Goal: Communication & Community: Connect with others

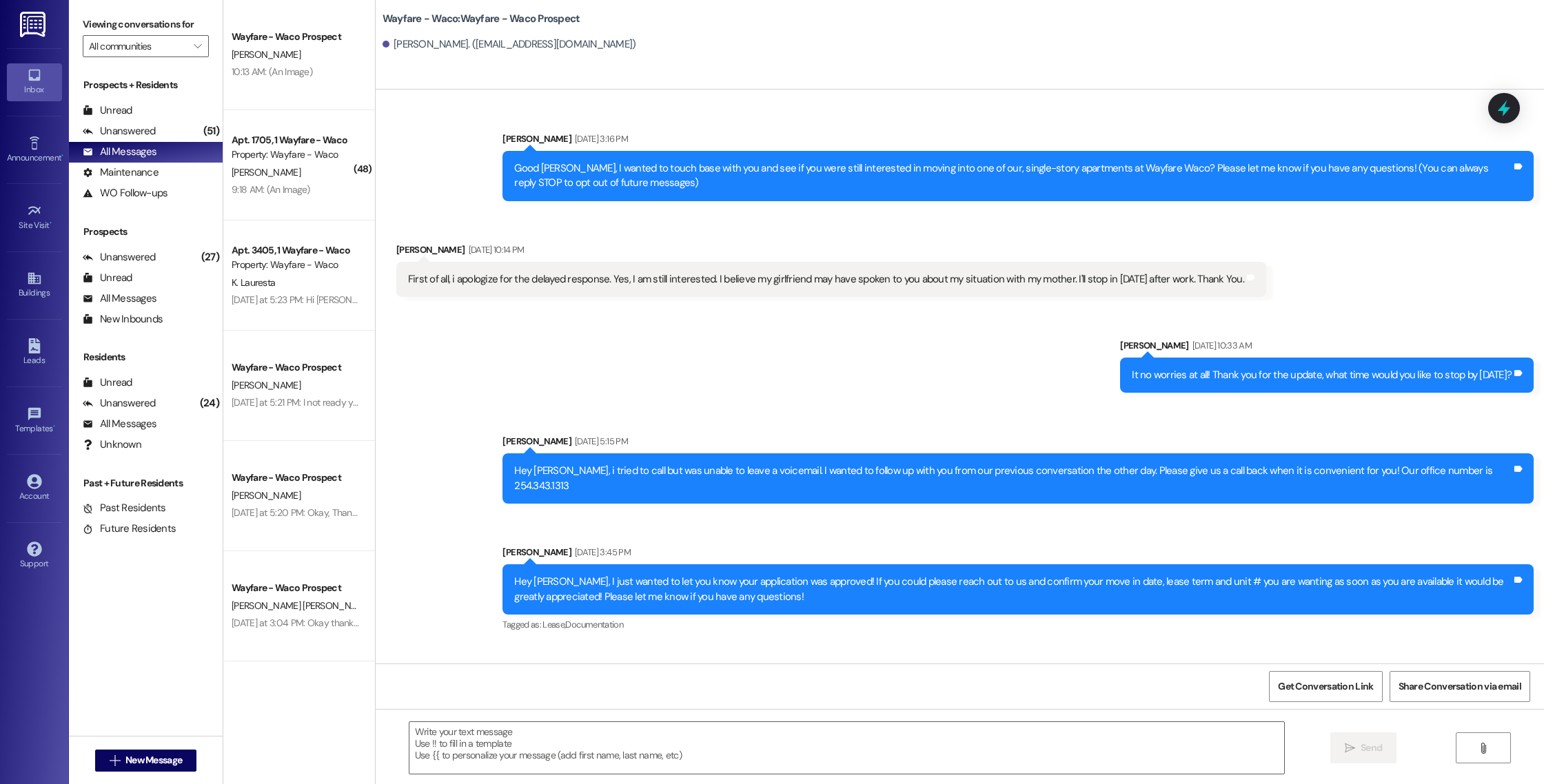
scroll to position [63, 0]
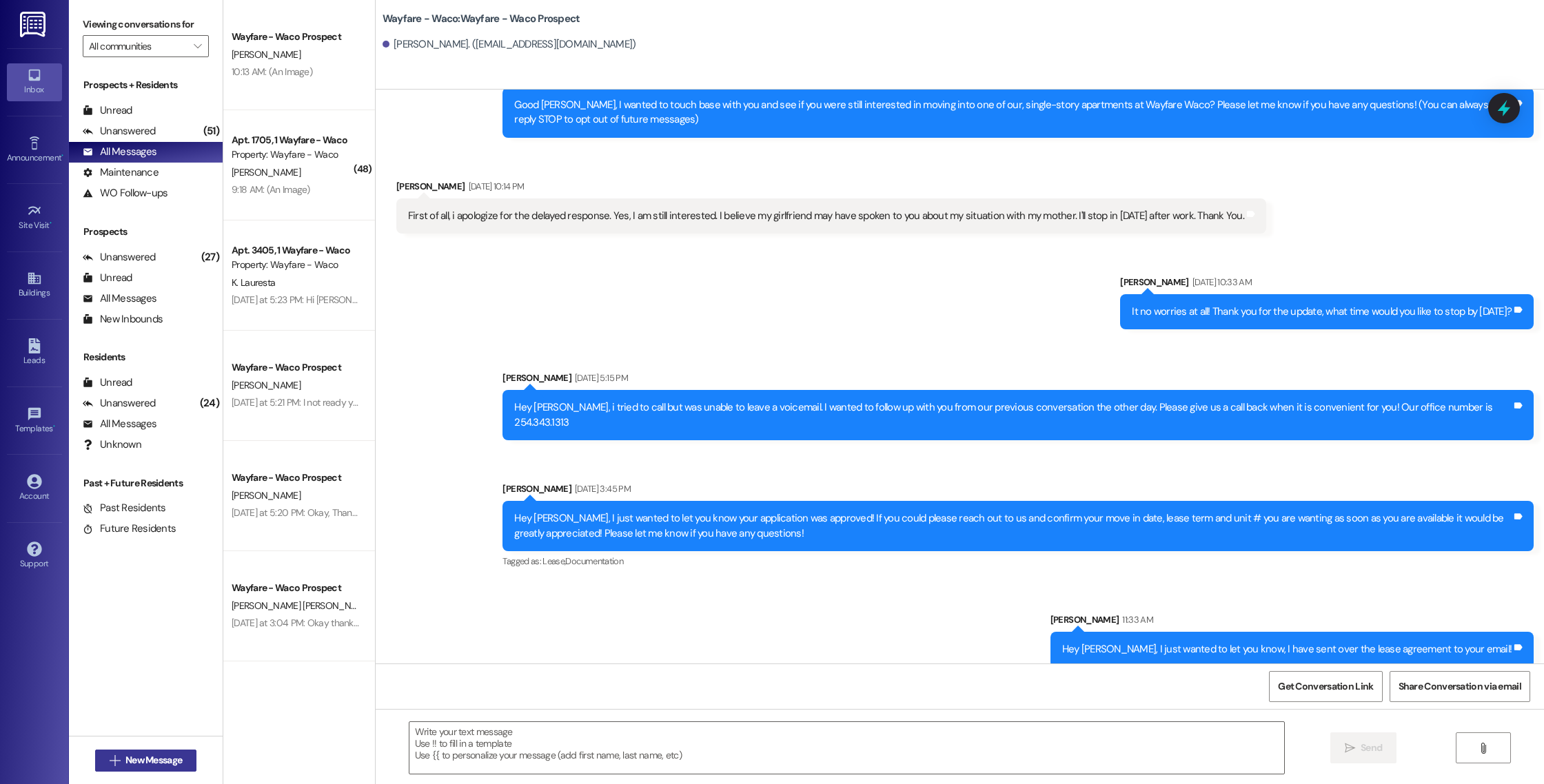
click at [125, 751] on button " New Message" at bounding box center [146, 761] width 102 height 22
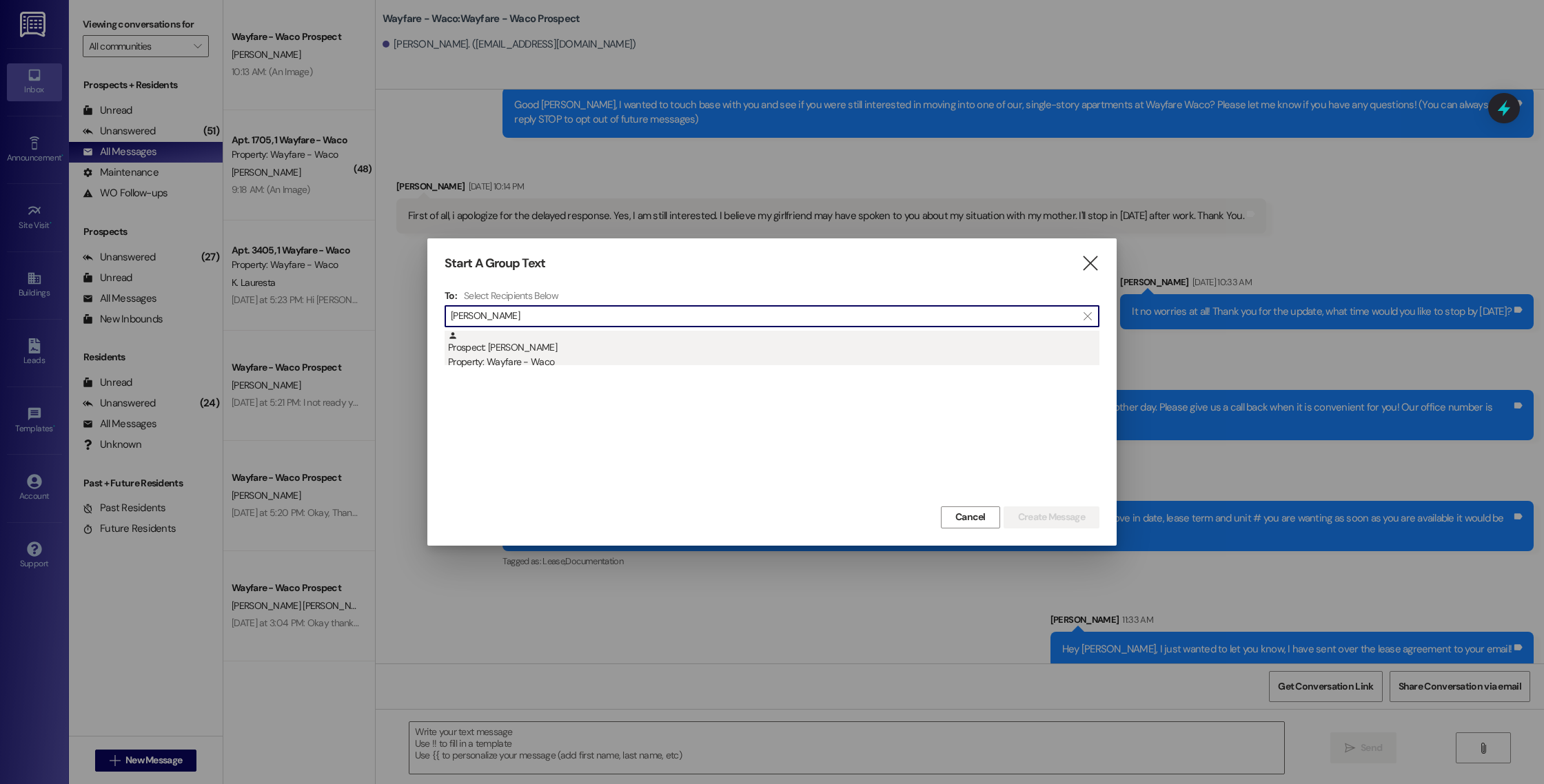
type input "[PERSON_NAME]"
click at [733, 348] on div "Prospect: [PERSON_NAME] Property: Wayfare - Waco" at bounding box center [774, 350] width 651 height 39
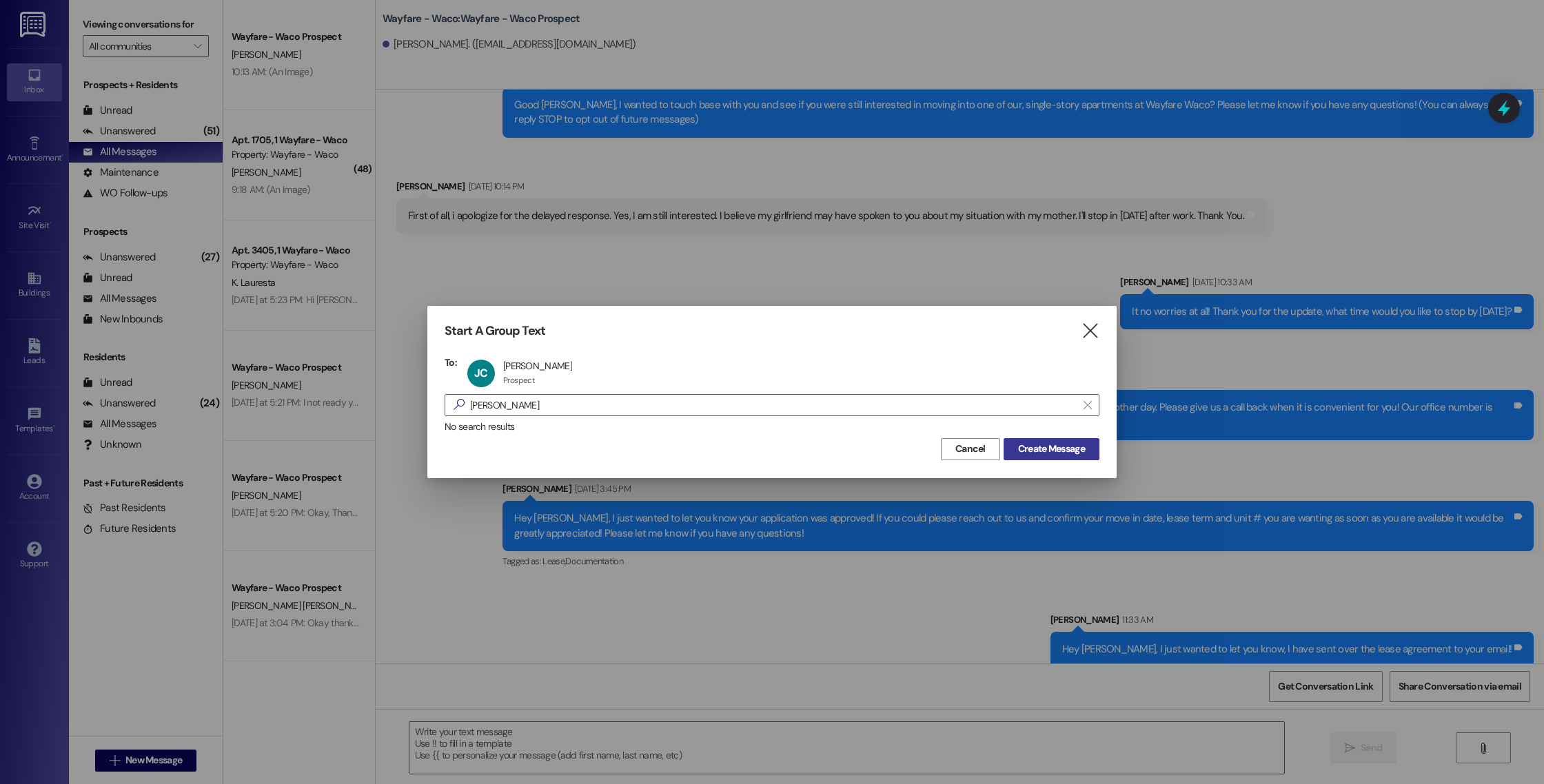
click at [1072, 447] on span "Create Message" at bounding box center [1051, 449] width 67 height 14
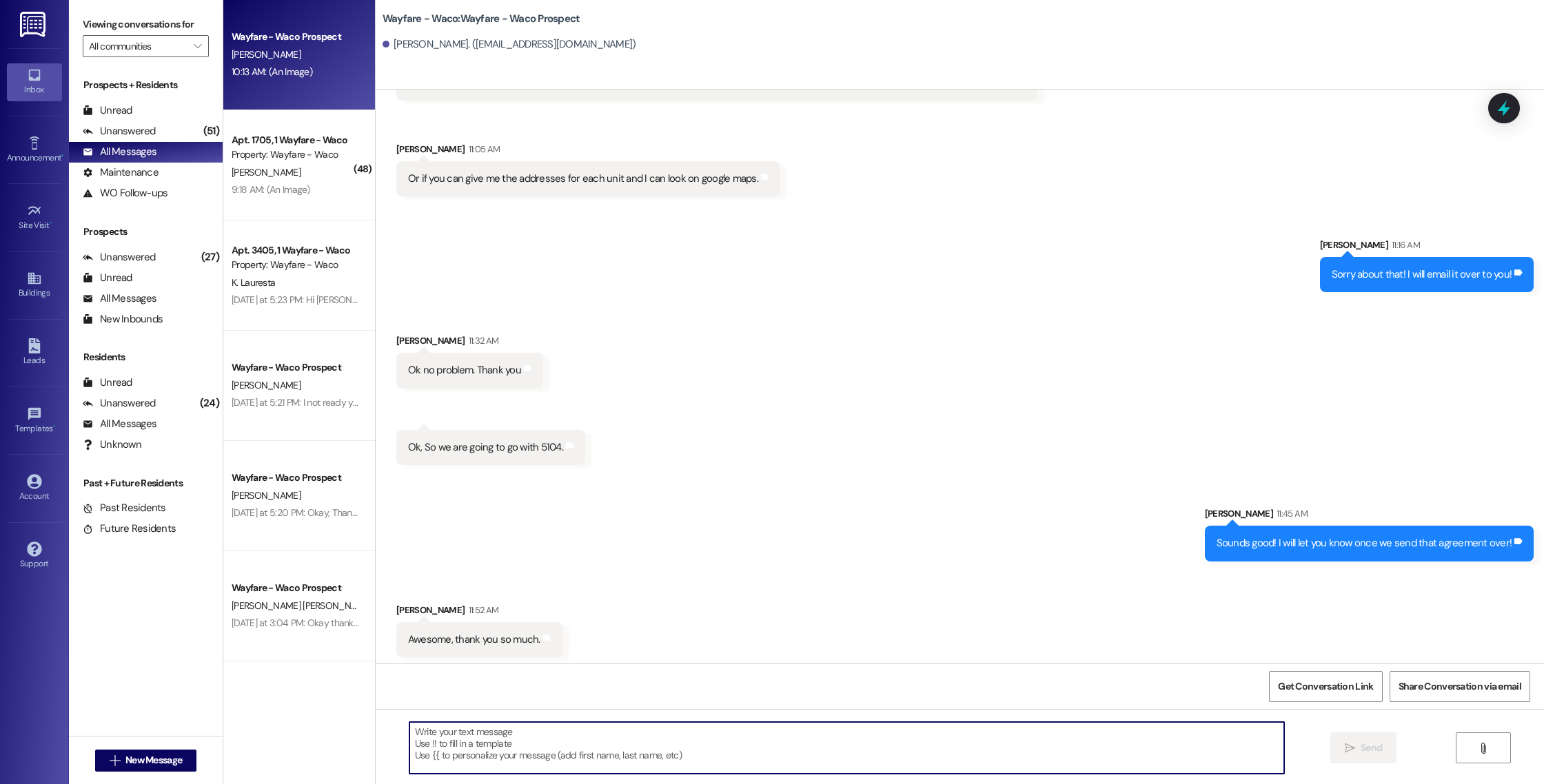
scroll to position [341, 0]
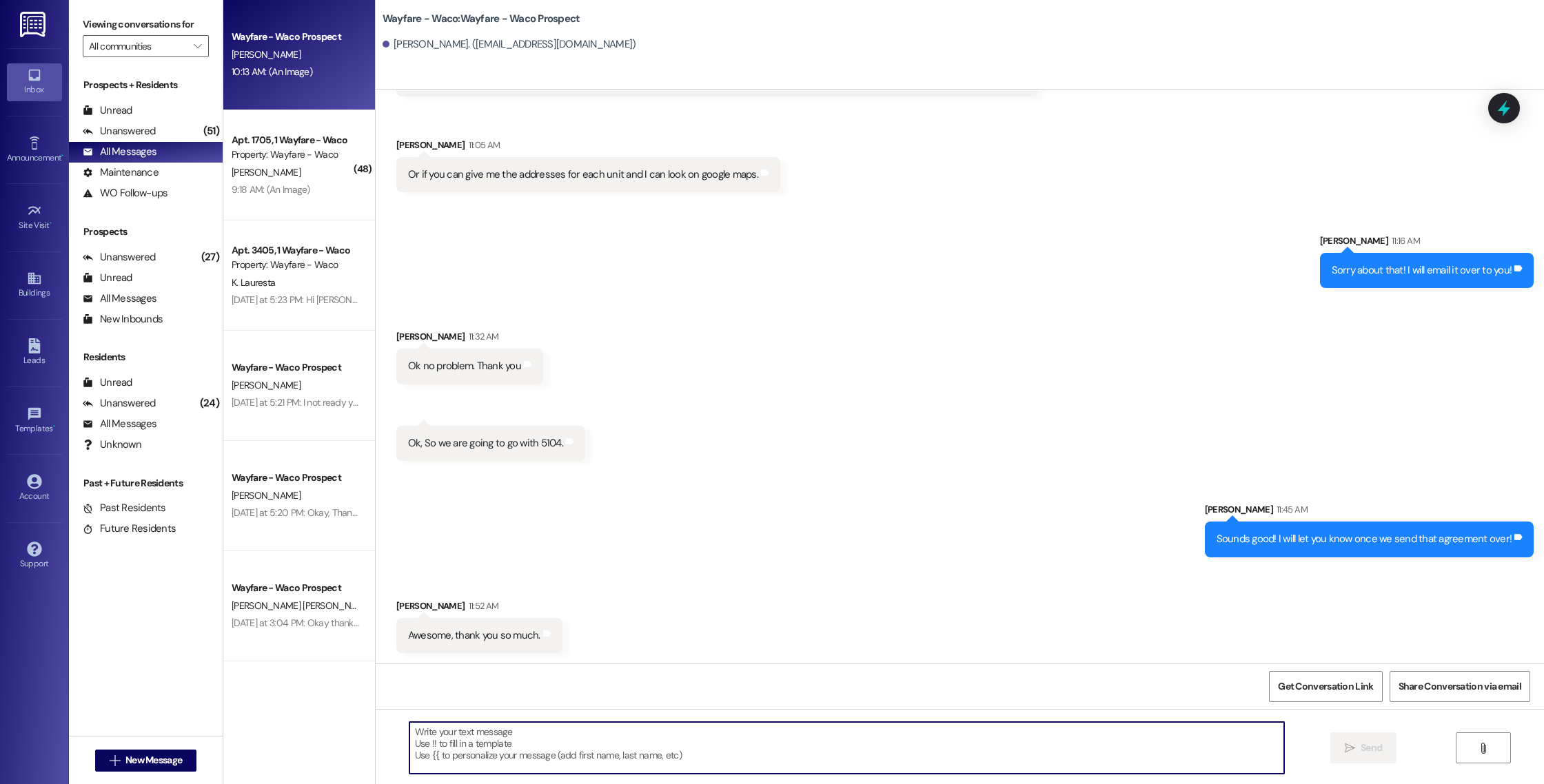
click at [762, 741] on textarea at bounding box center [846, 748] width 874 height 52
type textarea "Hey [PERSON_NAME], I have just sent the lease agreement over to your email!"
click at [1353, 754] on span " Send" at bounding box center [1363, 748] width 43 height 14
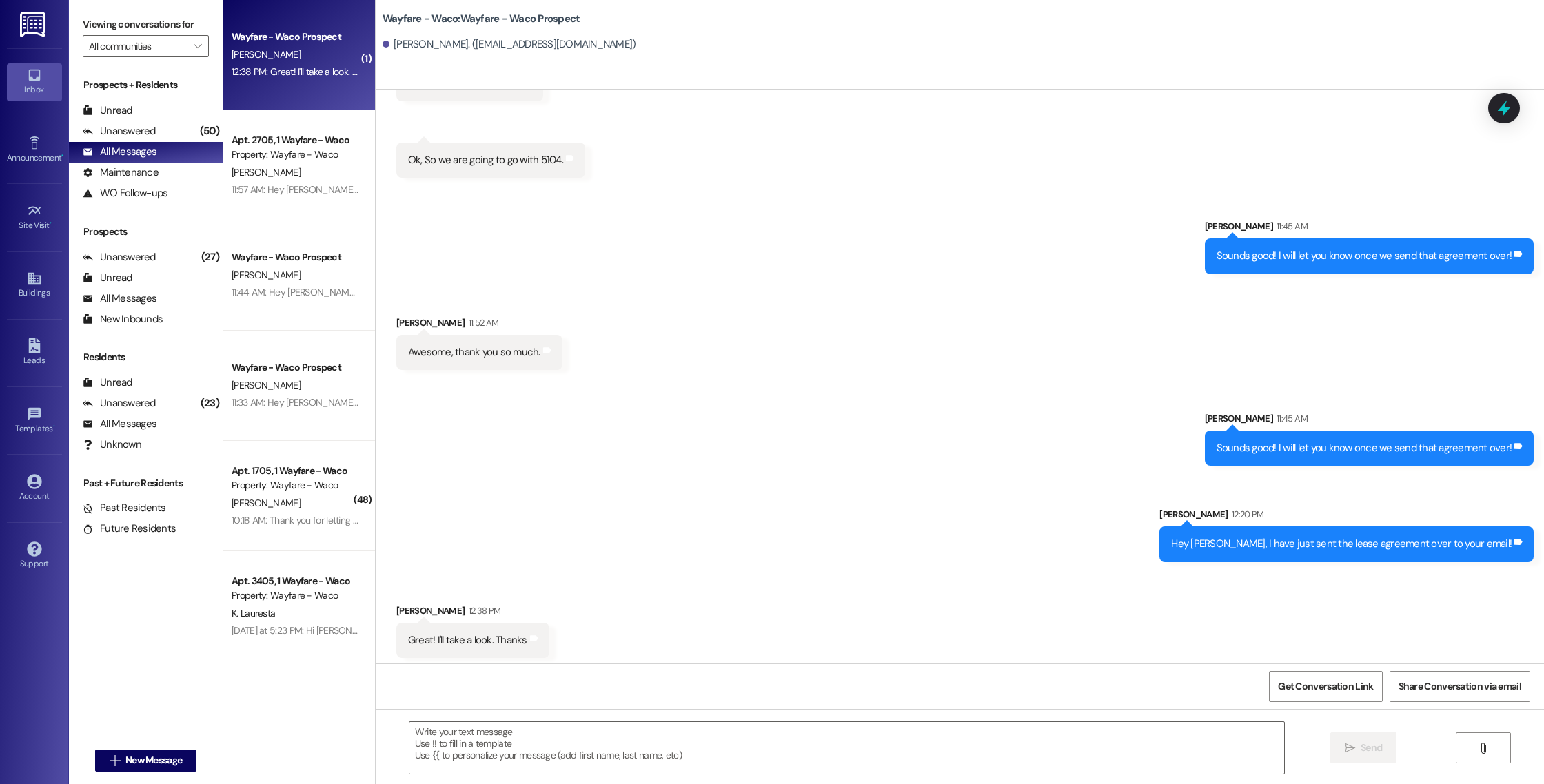
scroll to position [629, 0]
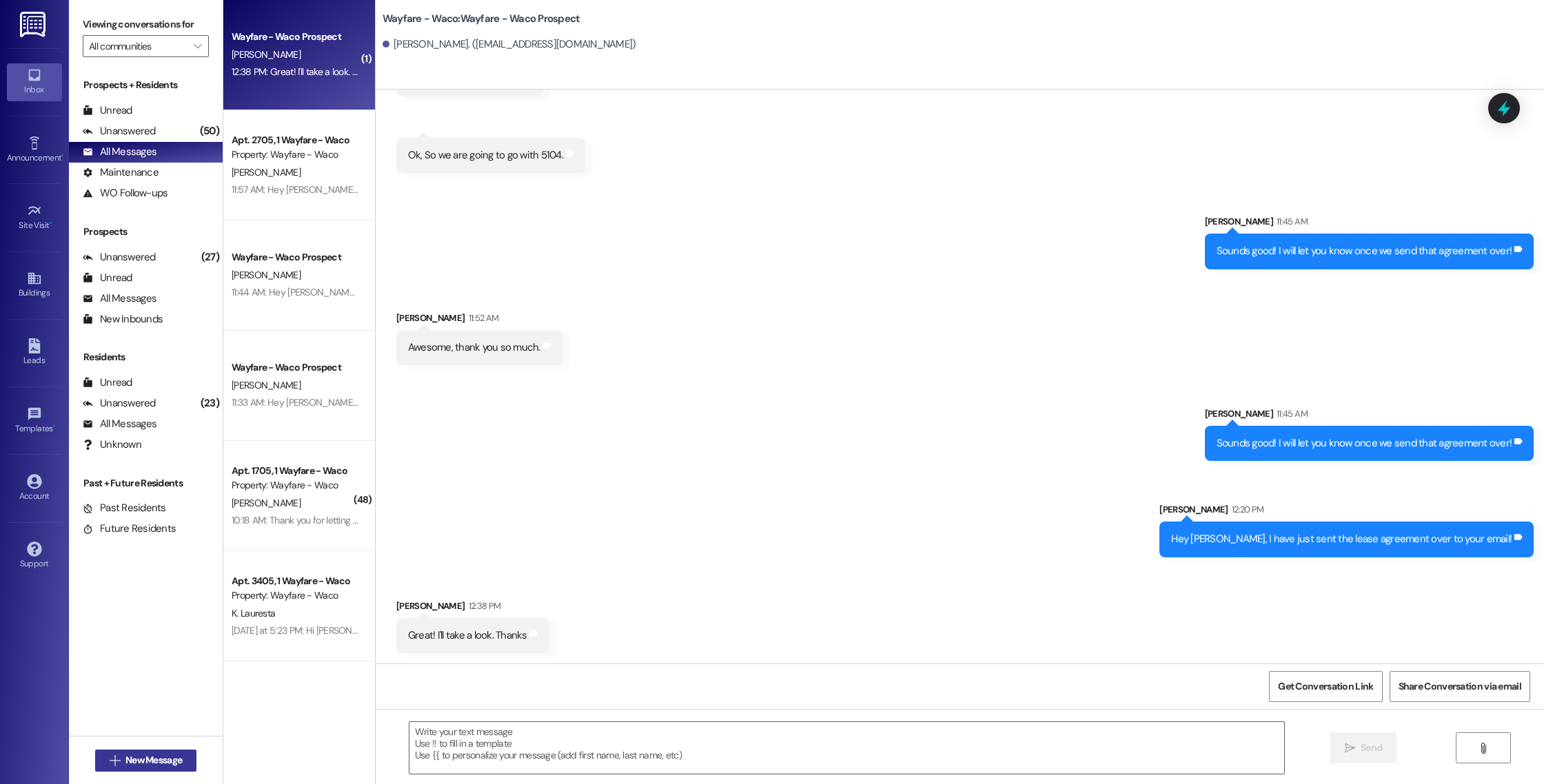
click at [167, 765] on span "New Message" at bounding box center [154, 761] width 57 height 14
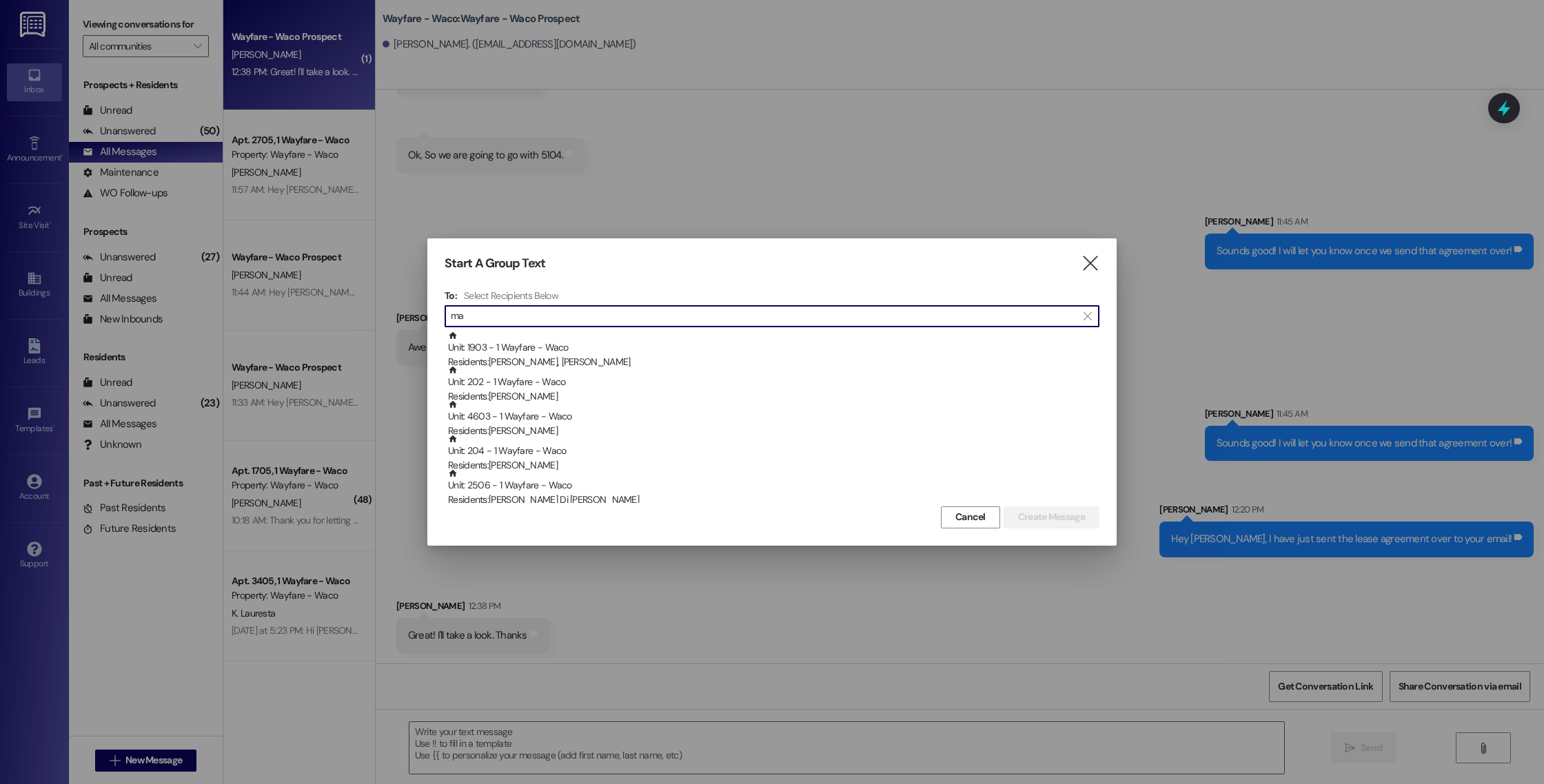
type input "m"
type input "3"
type input "a"
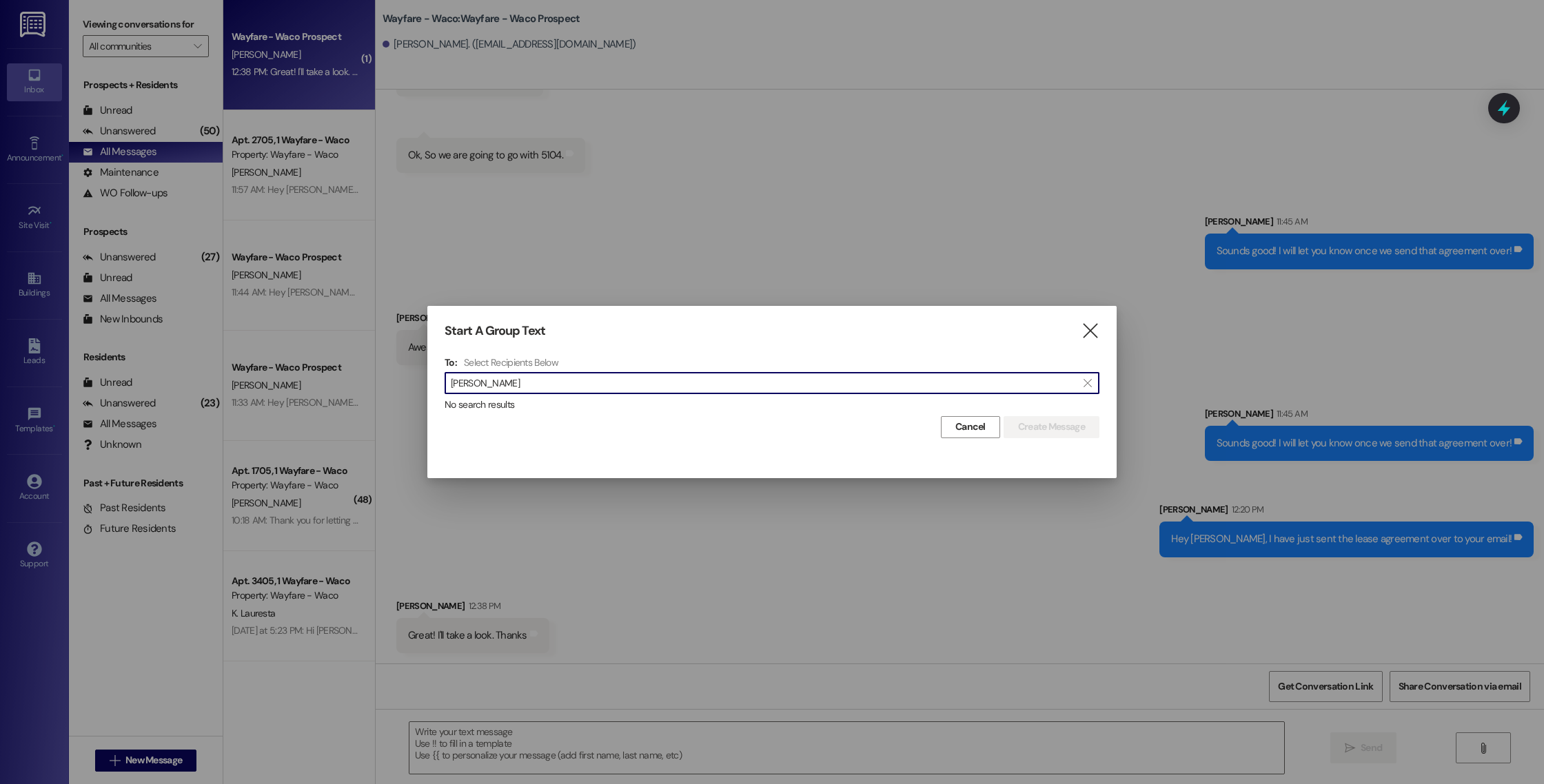
drag, startPoint x: 558, startPoint y: 381, endPoint x: 466, endPoint y: 382, distance: 92.0
click at [464, 382] on input "[PERSON_NAME]" at bounding box center [763, 383] width 626 height 19
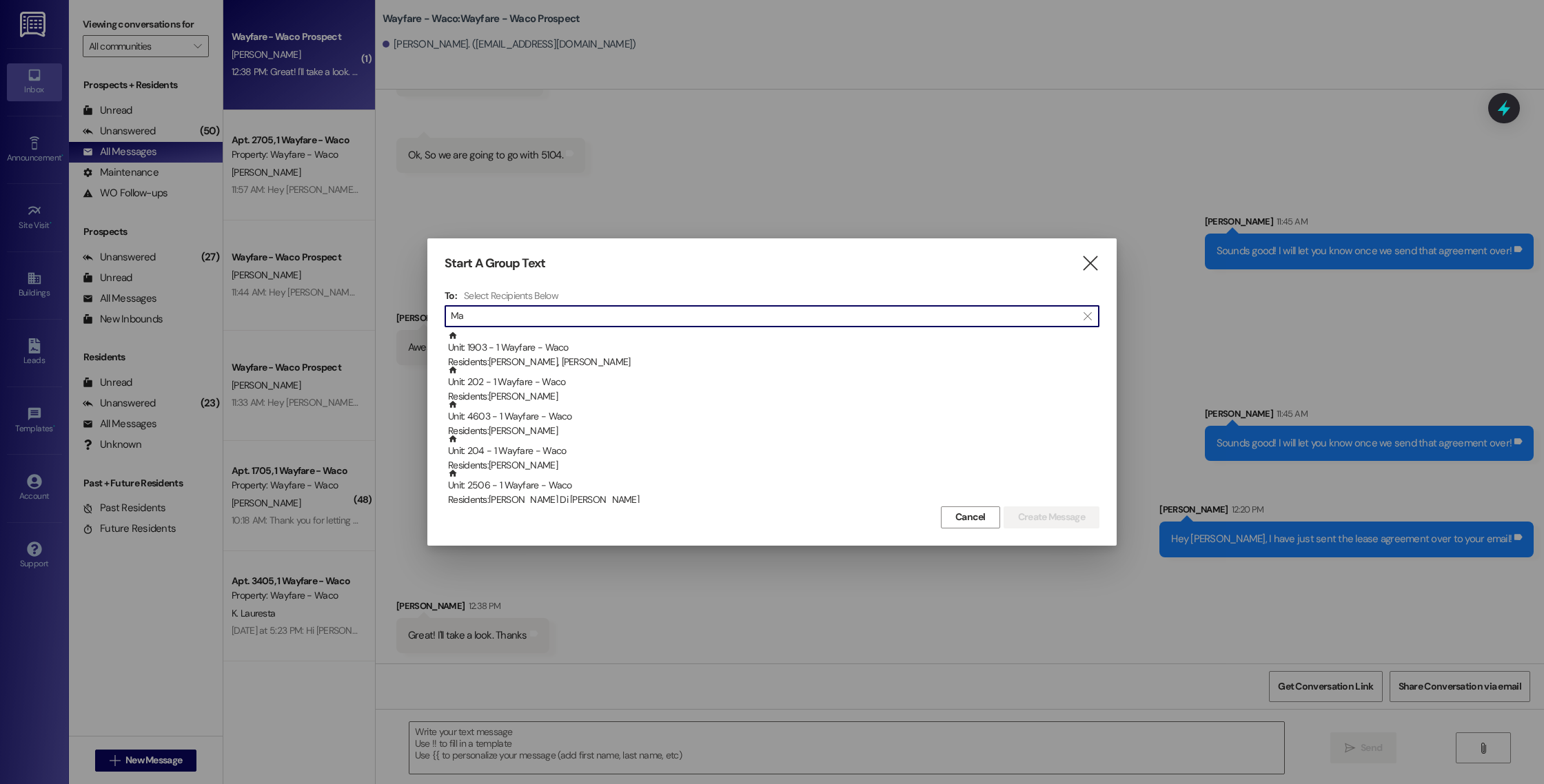
type input "M"
click at [1095, 261] on icon "" at bounding box center [1090, 263] width 18 height 14
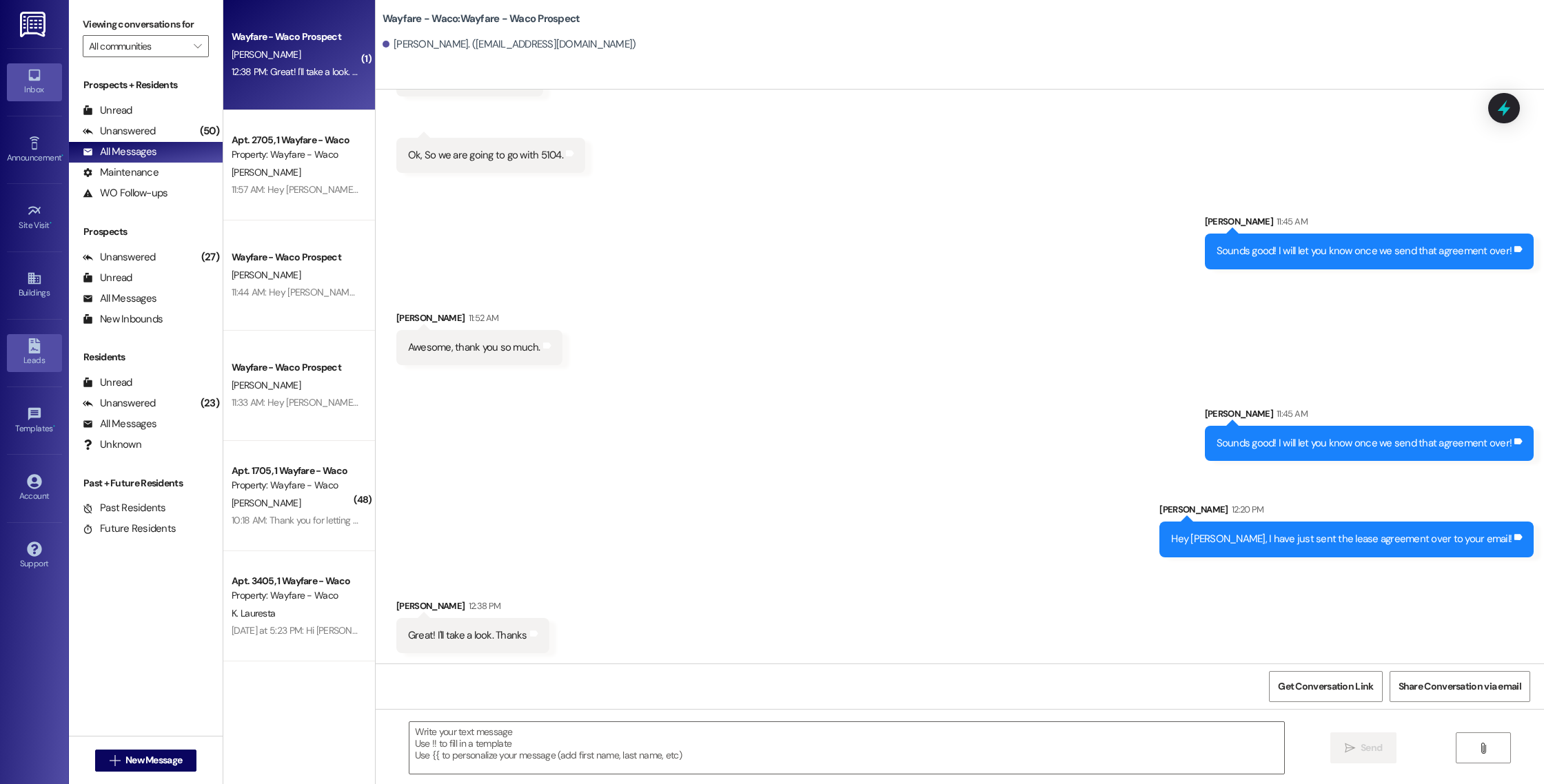
click at [37, 362] on div "Leads" at bounding box center [34, 360] width 69 height 14
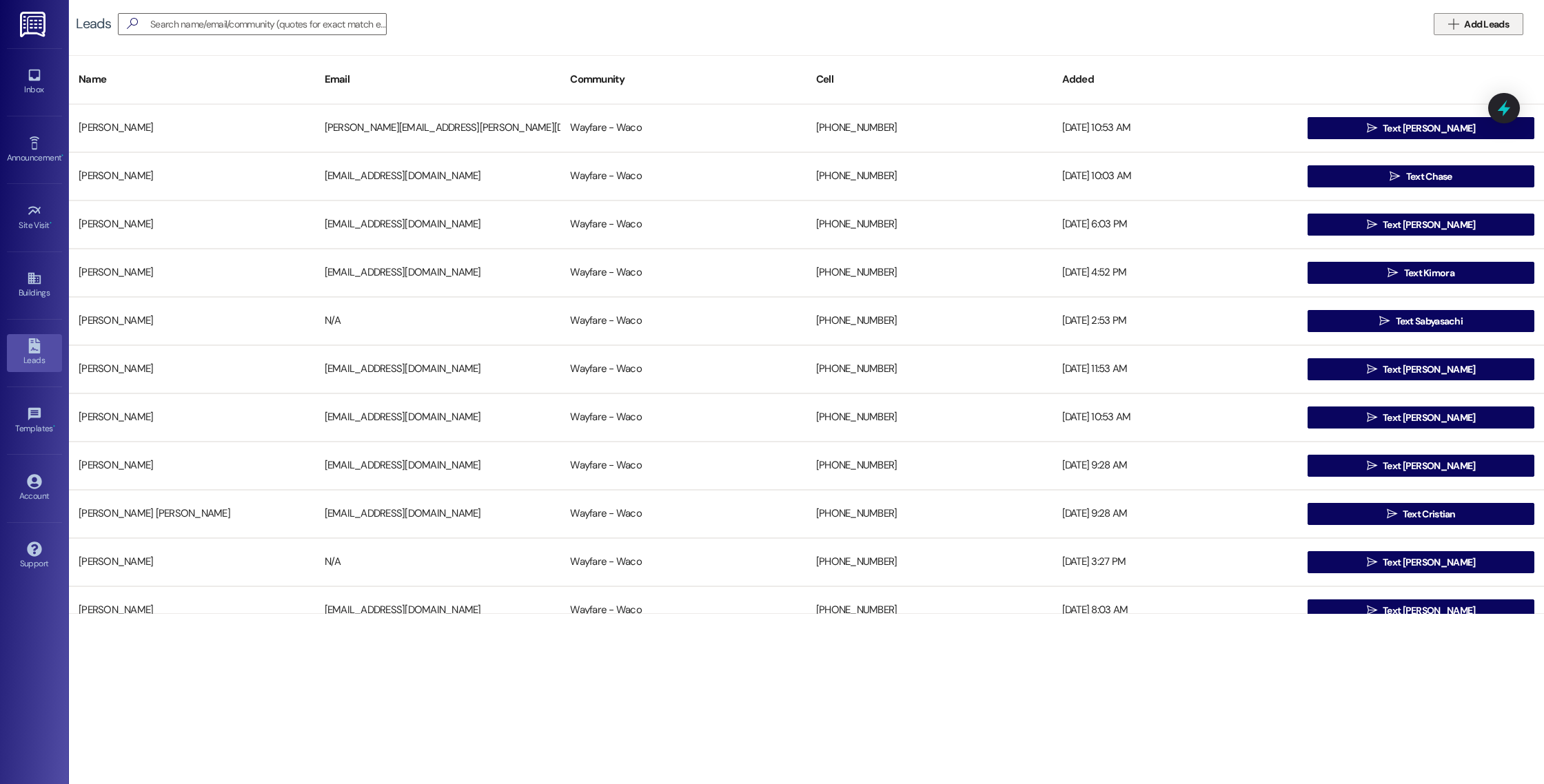
click at [1500, 24] on span "Add Leads" at bounding box center [1486, 25] width 45 height 14
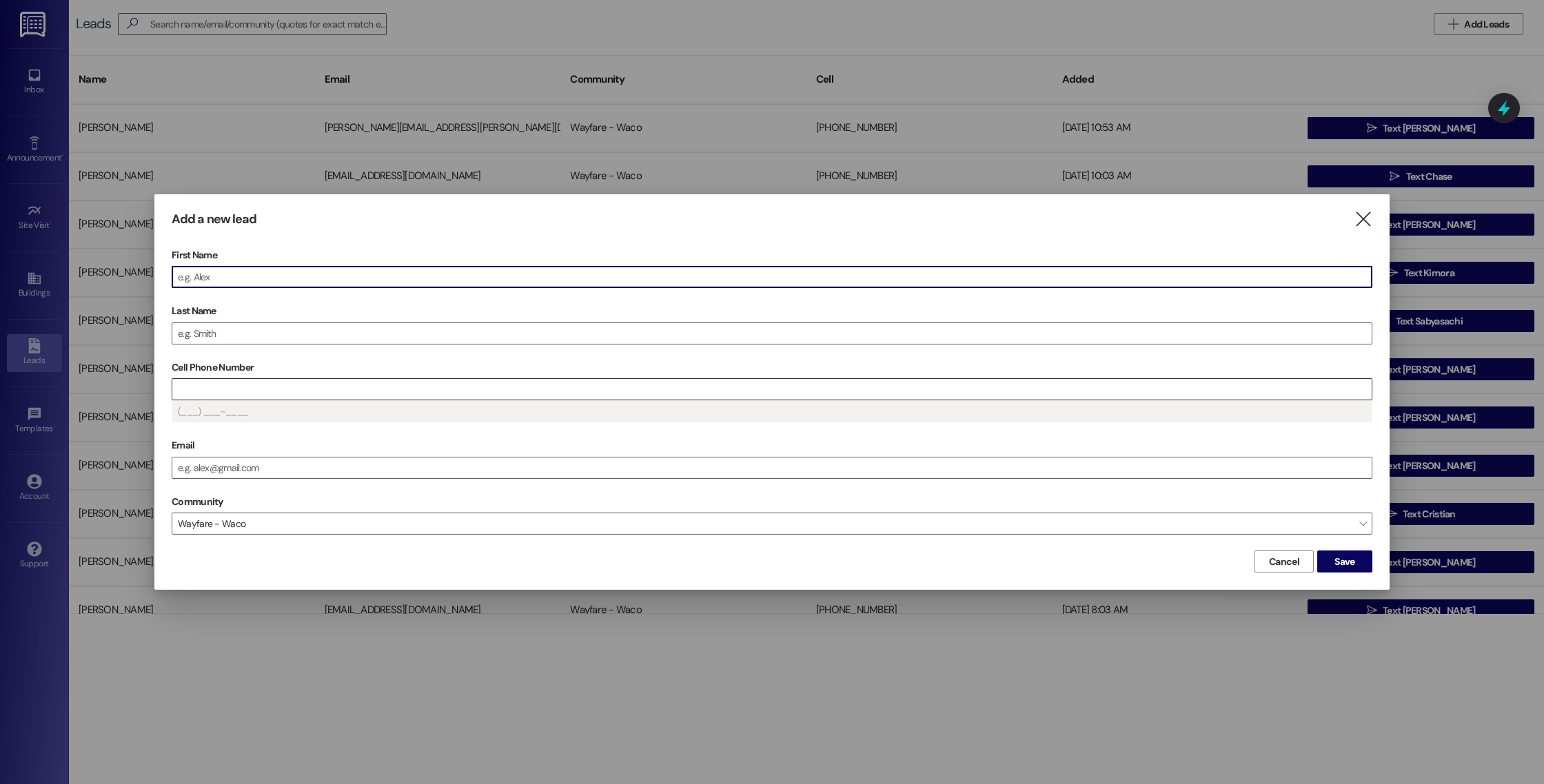
click at [594, 390] on input "Cell Phone Number" at bounding box center [771, 390] width 1199 height 21
click at [418, 278] on input "First Name" at bounding box center [771, 277] width 1199 height 21
click at [410, 336] on input "Last Name" at bounding box center [771, 334] width 1199 height 21
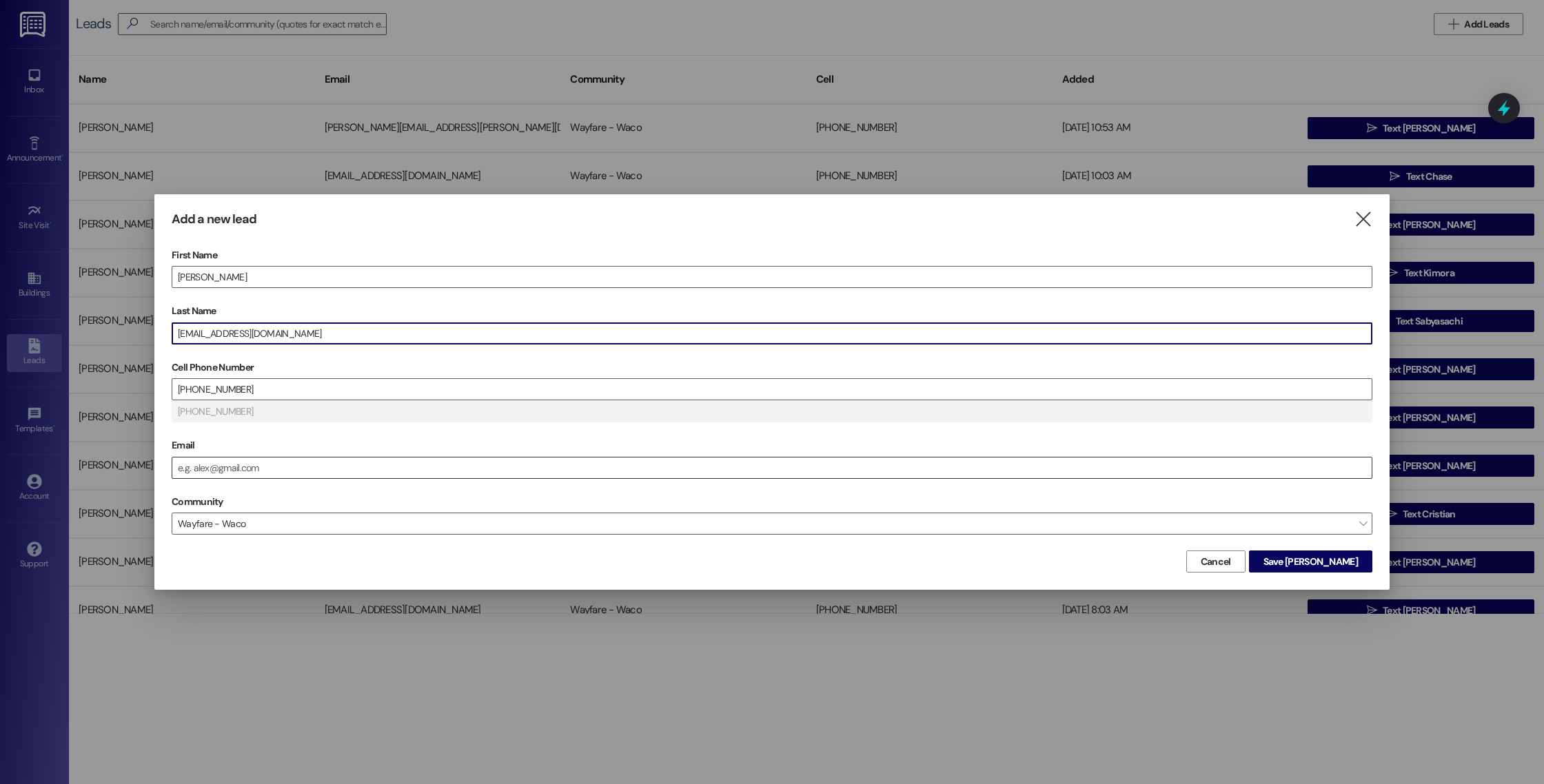
click at [237, 467] on input "Email" at bounding box center [771, 468] width 1199 height 21
drag, startPoint x: 300, startPoint y: 335, endPoint x: 110, endPoint y: 334, distance: 190.0
click at [110, 334] on div "Add a new lead  First Name [PERSON_NAME] Last Name [EMAIL_ADDRESS][DOMAIN_NAME…" at bounding box center [772, 392] width 1544 height 784
click at [306, 278] on input "[PERSON_NAME]" at bounding box center [771, 277] width 1199 height 21
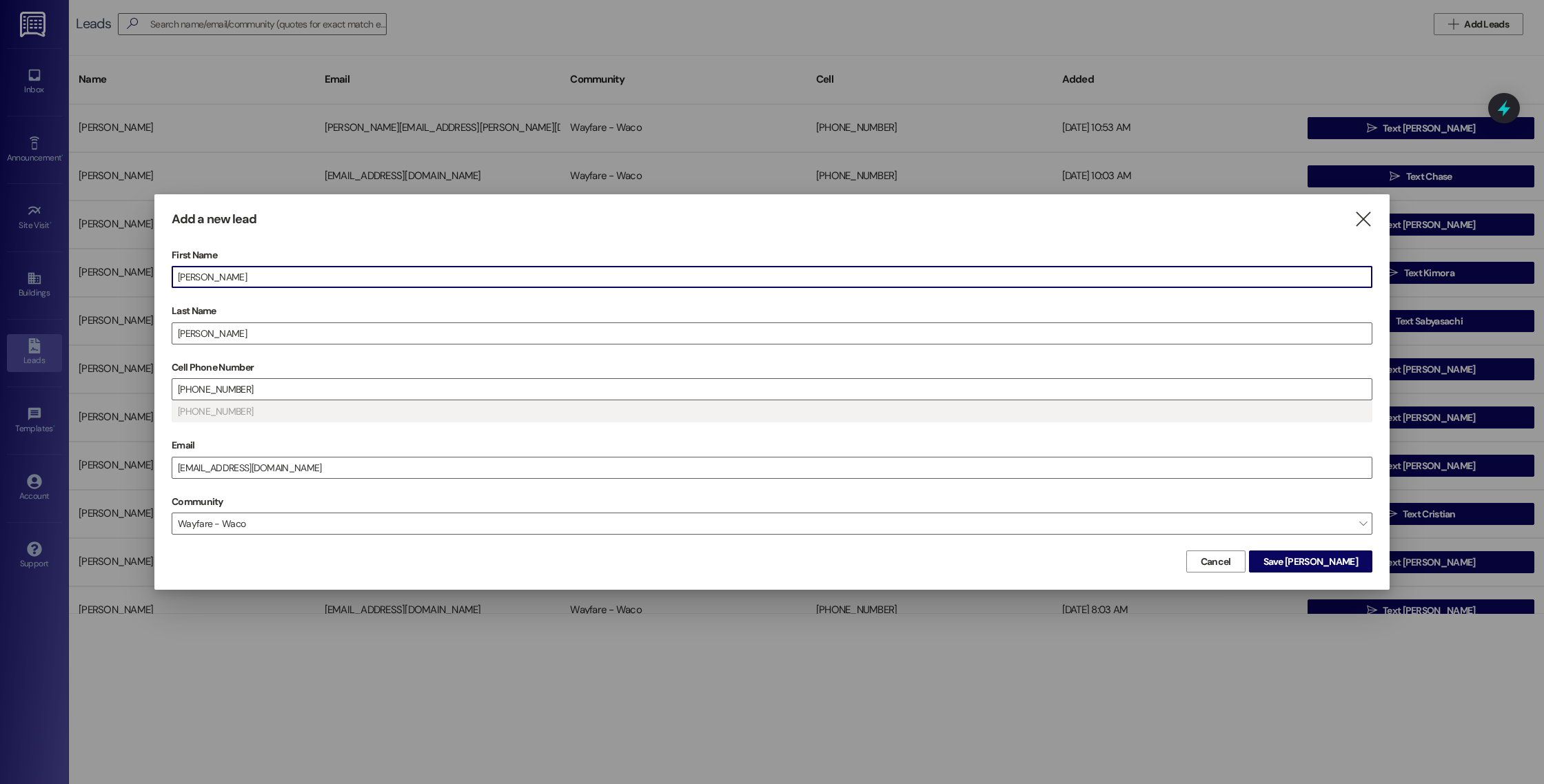
click at [678, 446] on label "Email" at bounding box center [771, 446] width 1201 height 22
click at [678, 458] on input "[EMAIL_ADDRESS][DOMAIN_NAME]" at bounding box center [771, 468] width 1199 height 21
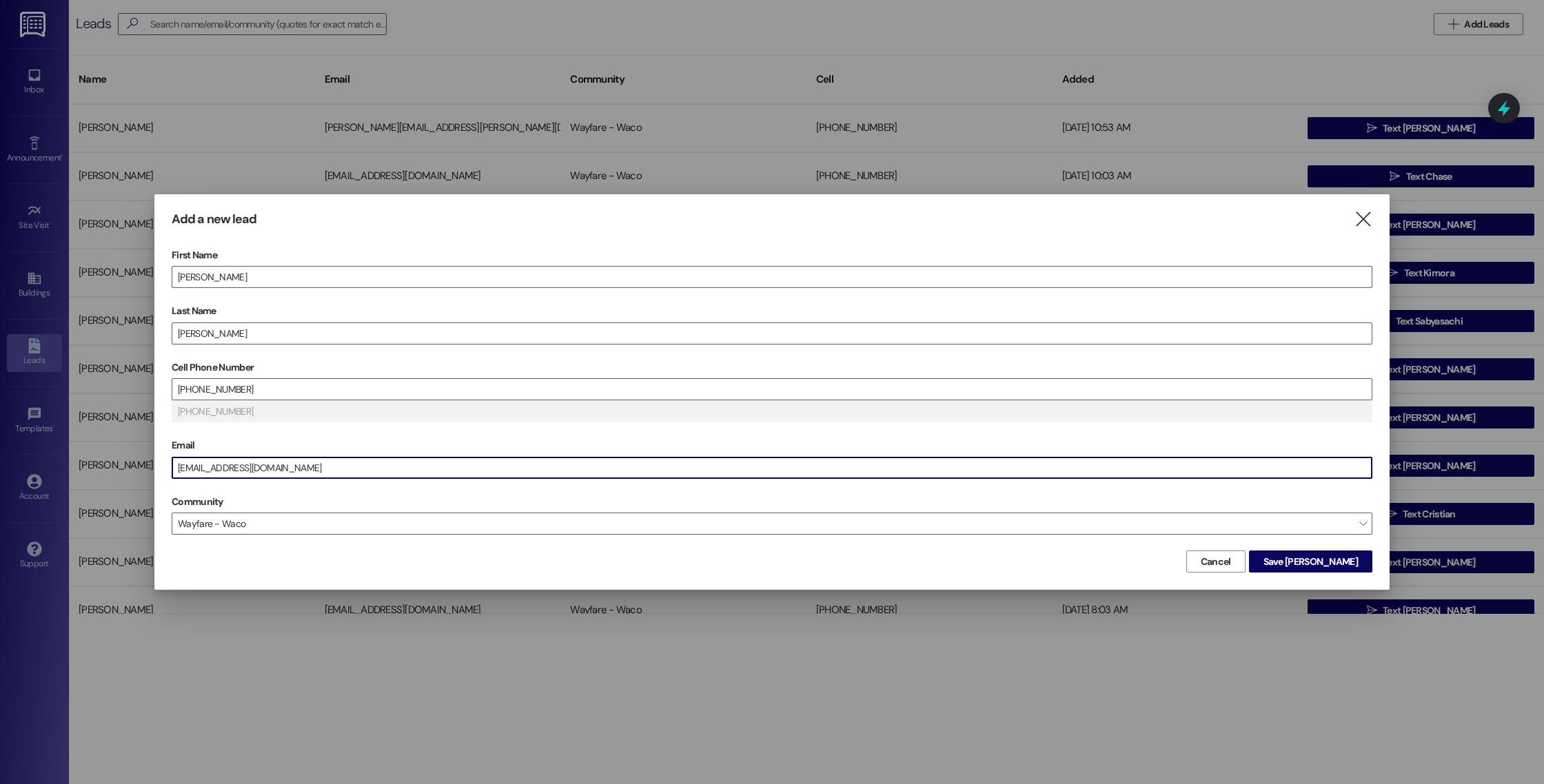
click at [827, 438] on label "Email" at bounding box center [771, 446] width 1201 height 22
click at [827, 458] on input "[EMAIL_ADDRESS][DOMAIN_NAME]" at bounding box center [771, 468] width 1199 height 21
click at [1310, 565] on span "Save [PERSON_NAME]" at bounding box center [1310, 562] width 94 height 14
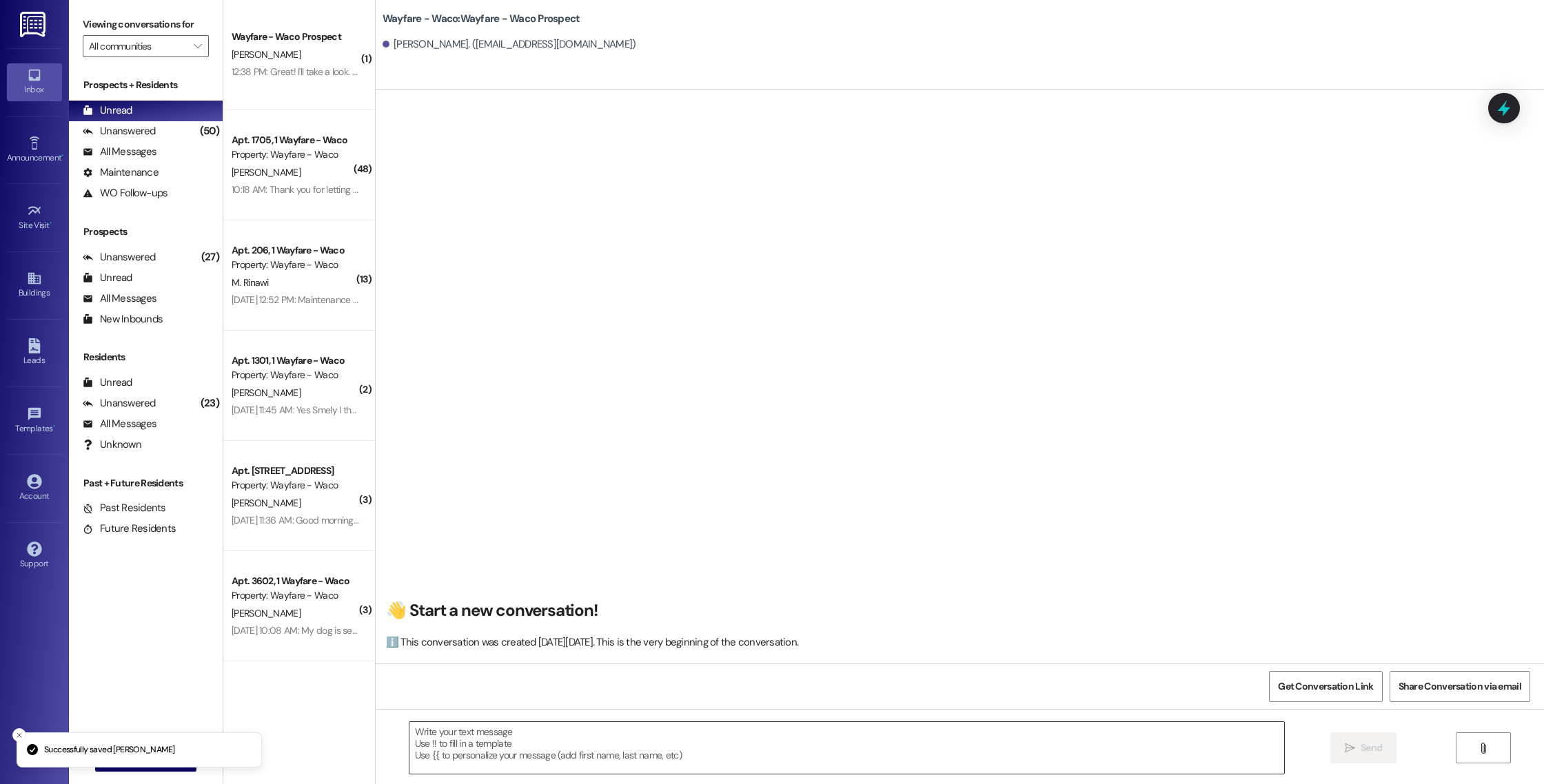
click at [716, 758] on textarea at bounding box center [846, 748] width 874 height 52
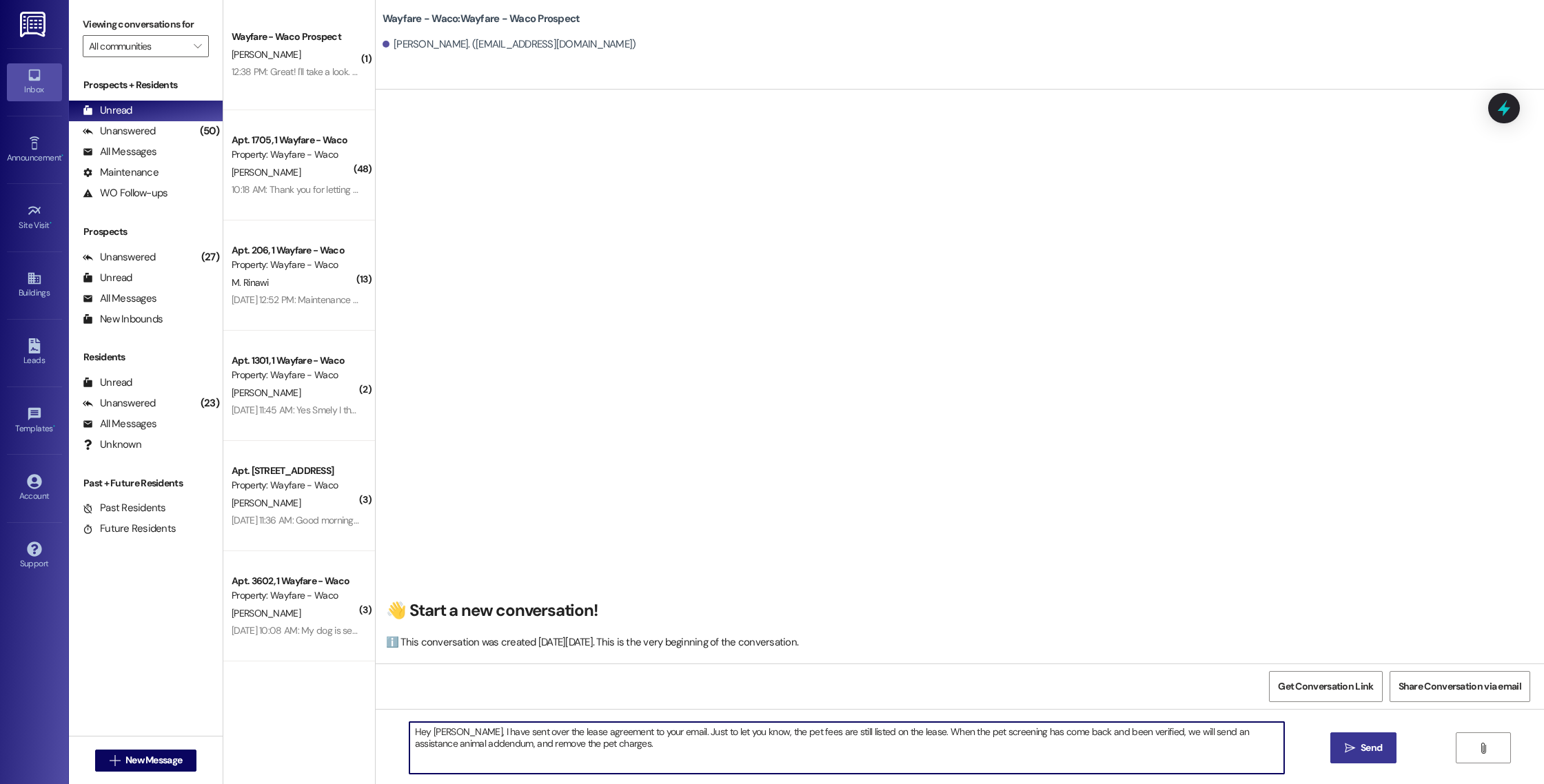
type textarea "Hey [PERSON_NAME], I have sent over the lease agreement to your email. Just to …"
click at [1349, 750] on icon "" at bounding box center [1350, 749] width 10 height 11
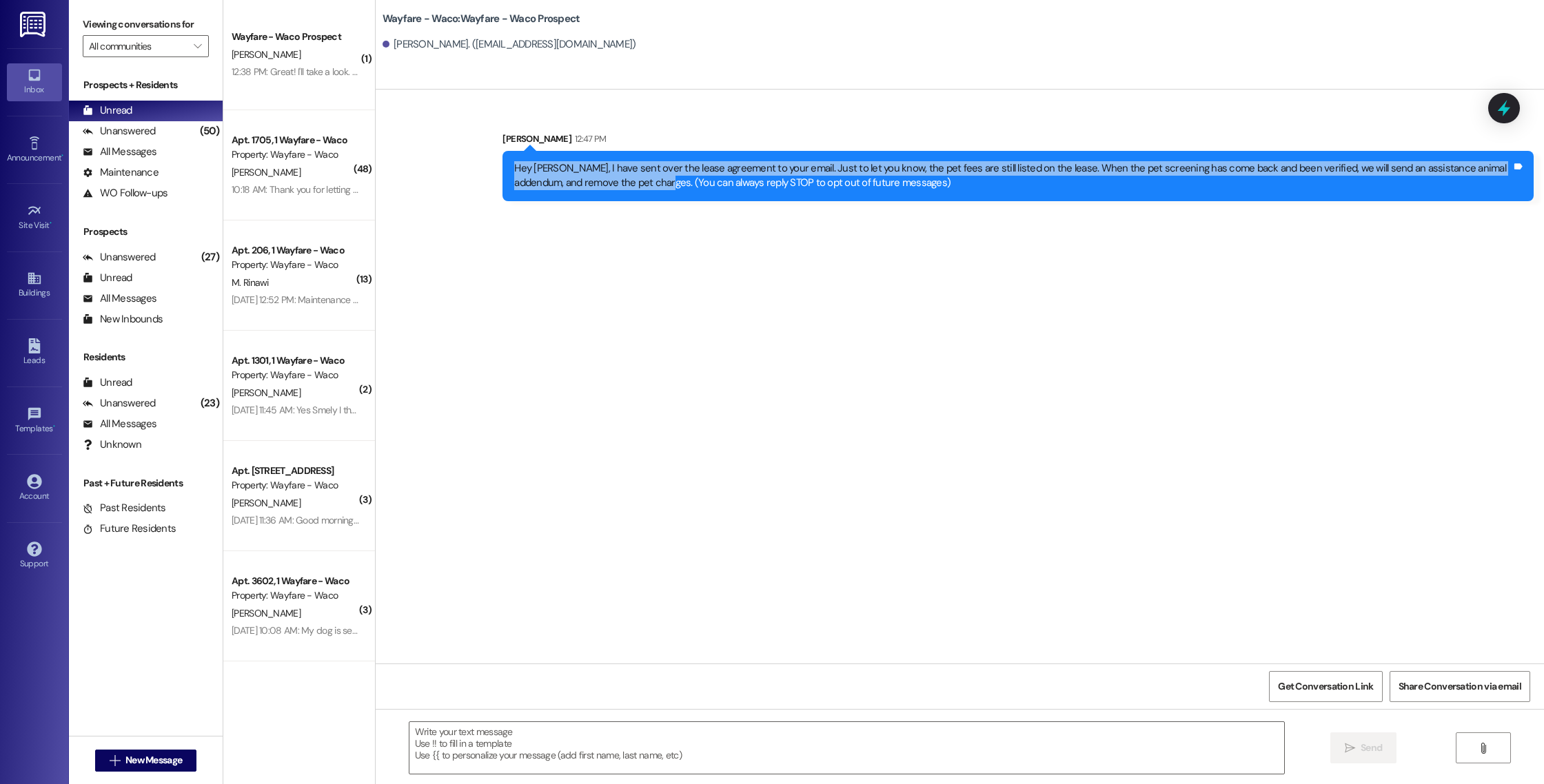
drag, startPoint x: 610, startPoint y: 187, endPoint x: 500, endPoint y: 168, distance: 111.6
click at [502, 168] on div "Hey [PERSON_NAME], I have sent over the lease agreement to your email. Just to …" at bounding box center [1018, 176] width 1031 height 50
copy div "Hey [PERSON_NAME], I have sent over the lease agreement to your email. Just to …"
click at [502, 168] on div "Hey [PERSON_NAME], I have sent over the lease agreement to your email. Just to …" at bounding box center [1018, 176] width 1031 height 50
